Goal: Check status

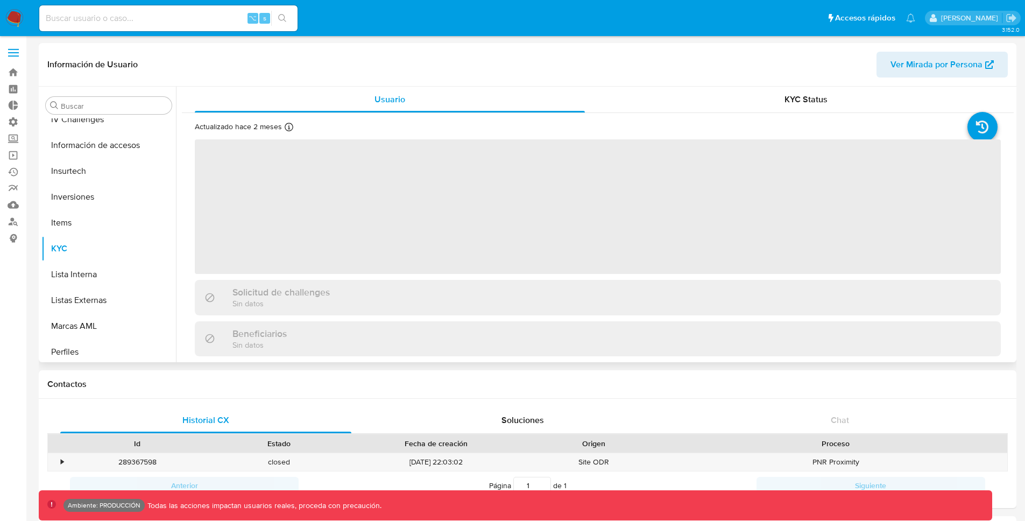
scroll to position [480, 0]
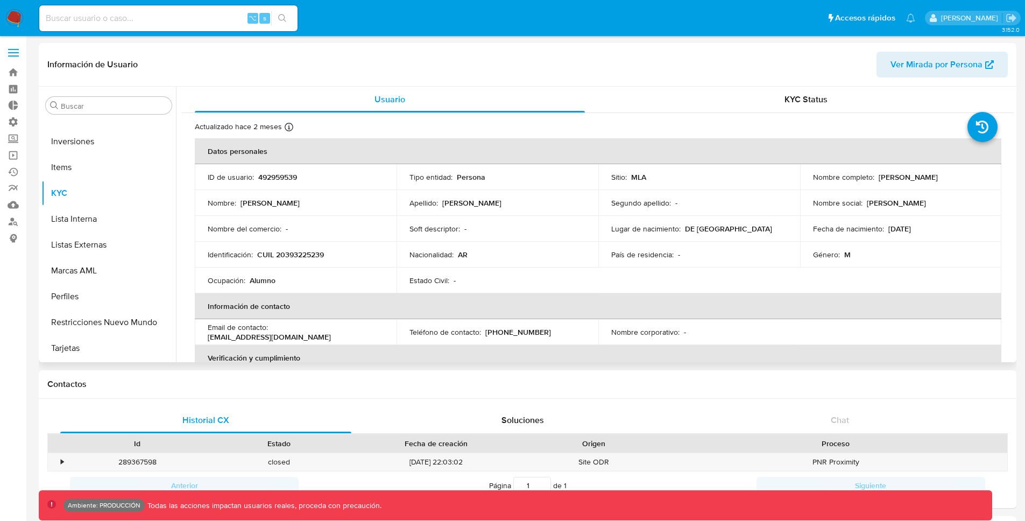
select select "10"
click at [488, 67] on header "Información de Usuario Ver Mirada por Persona" at bounding box center [527, 65] width 960 height 26
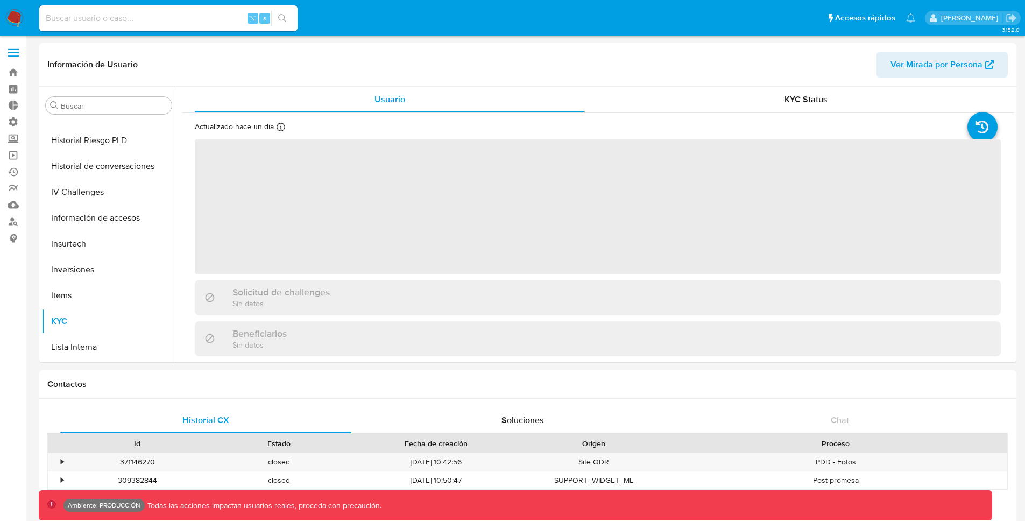
scroll to position [480, 0]
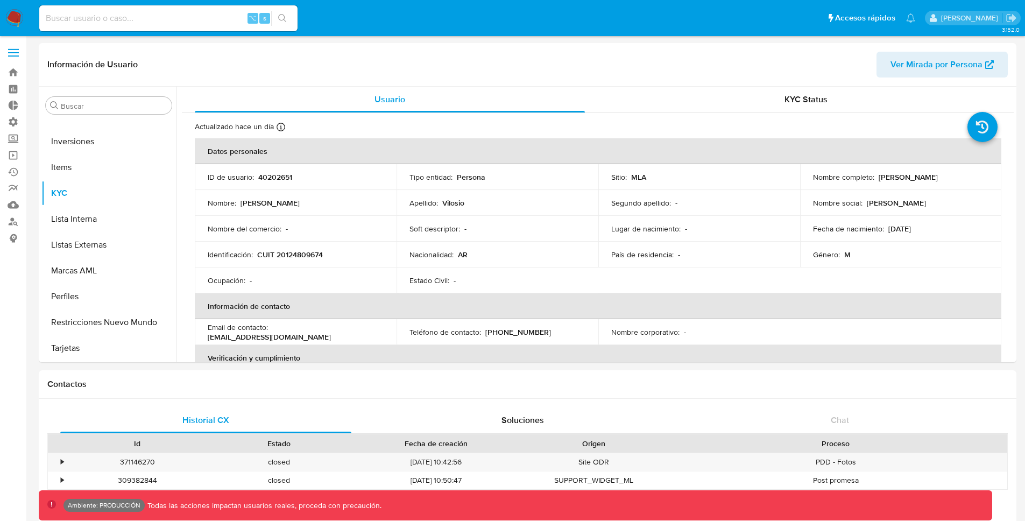
select select "10"
